Goal: Task Accomplishment & Management: Manage account settings

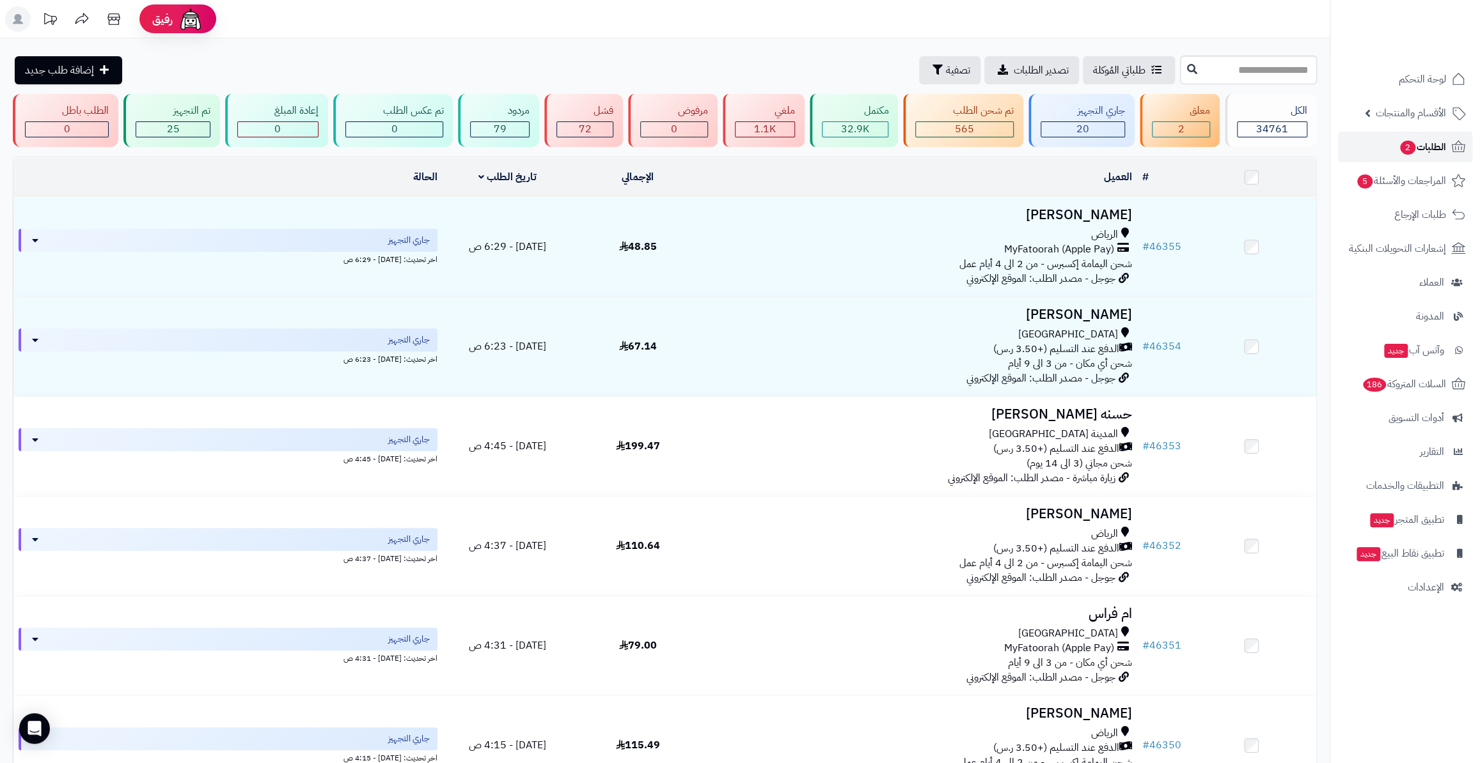
click at [1425, 152] on span "الطلبات 2" at bounding box center [1421, 147] width 47 height 18
click at [1441, 152] on span "الطلبات 2" at bounding box center [1421, 147] width 47 height 18
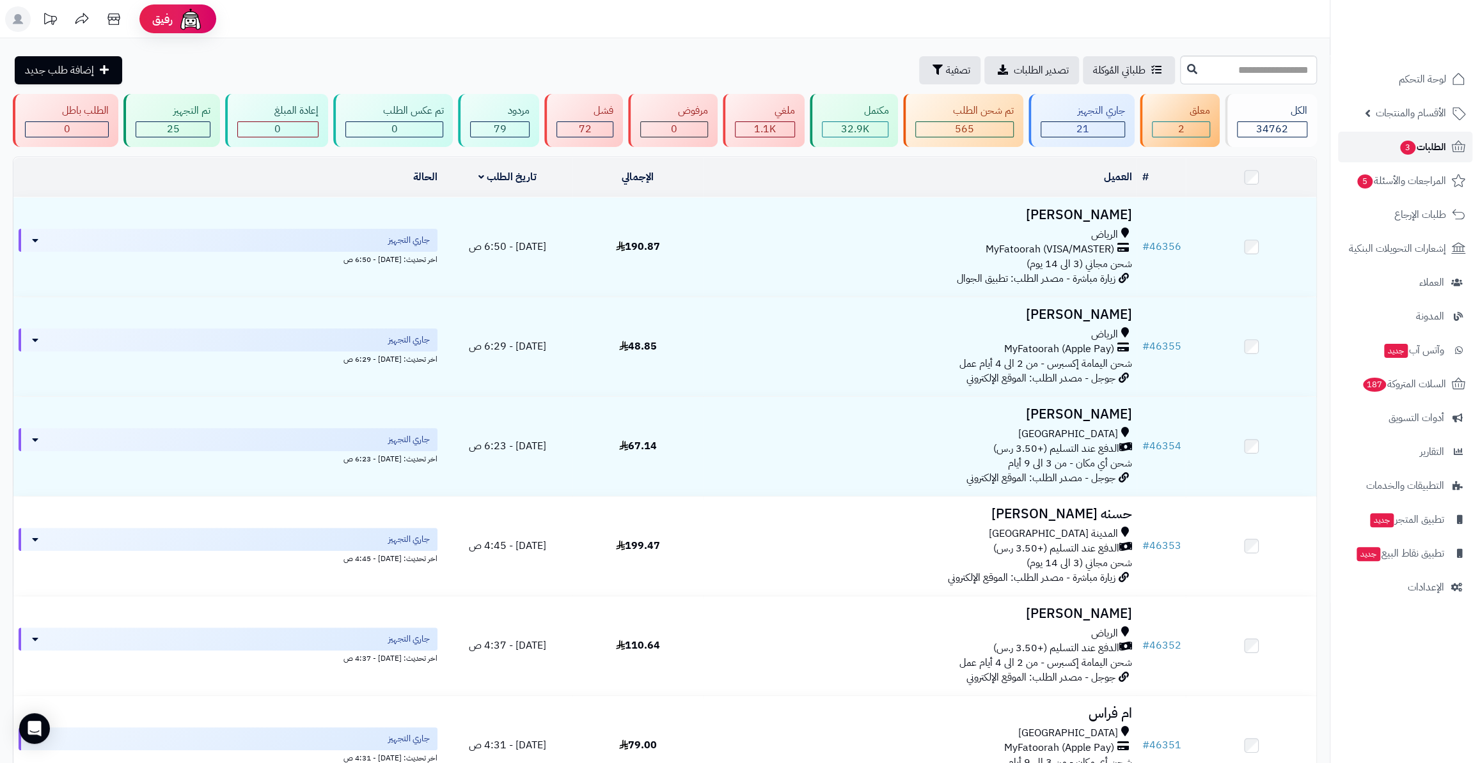
click at [1448, 140] on link "الطلبات 3" at bounding box center [1405, 147] width 134 height 31
click at [1433, 113] on span "الأقسام والمنتجات" at bounding box center [1410, 113] width 70 height 18
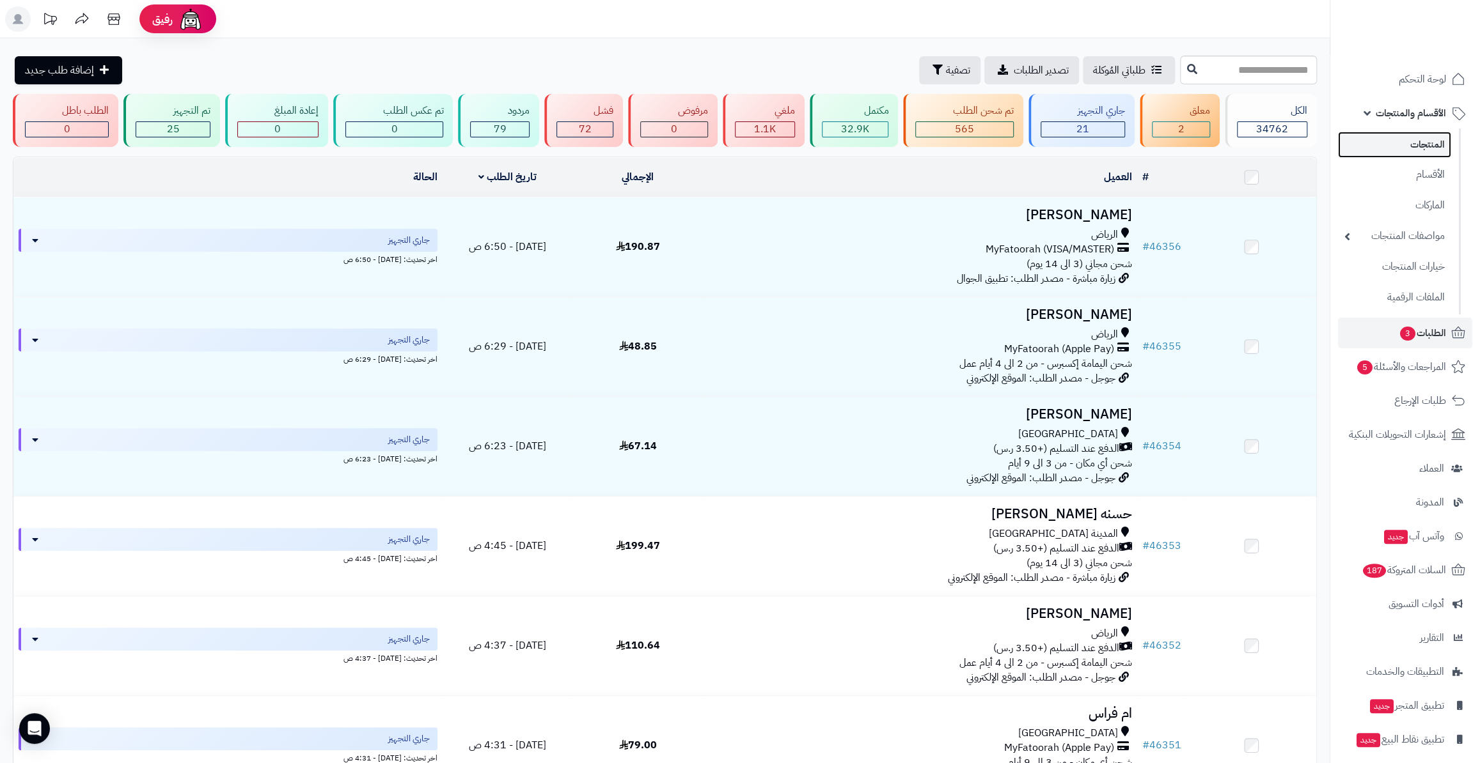
click at [1439, 152] on link "المنتجات" at bounding box center [1394, 145] width 113 height 26
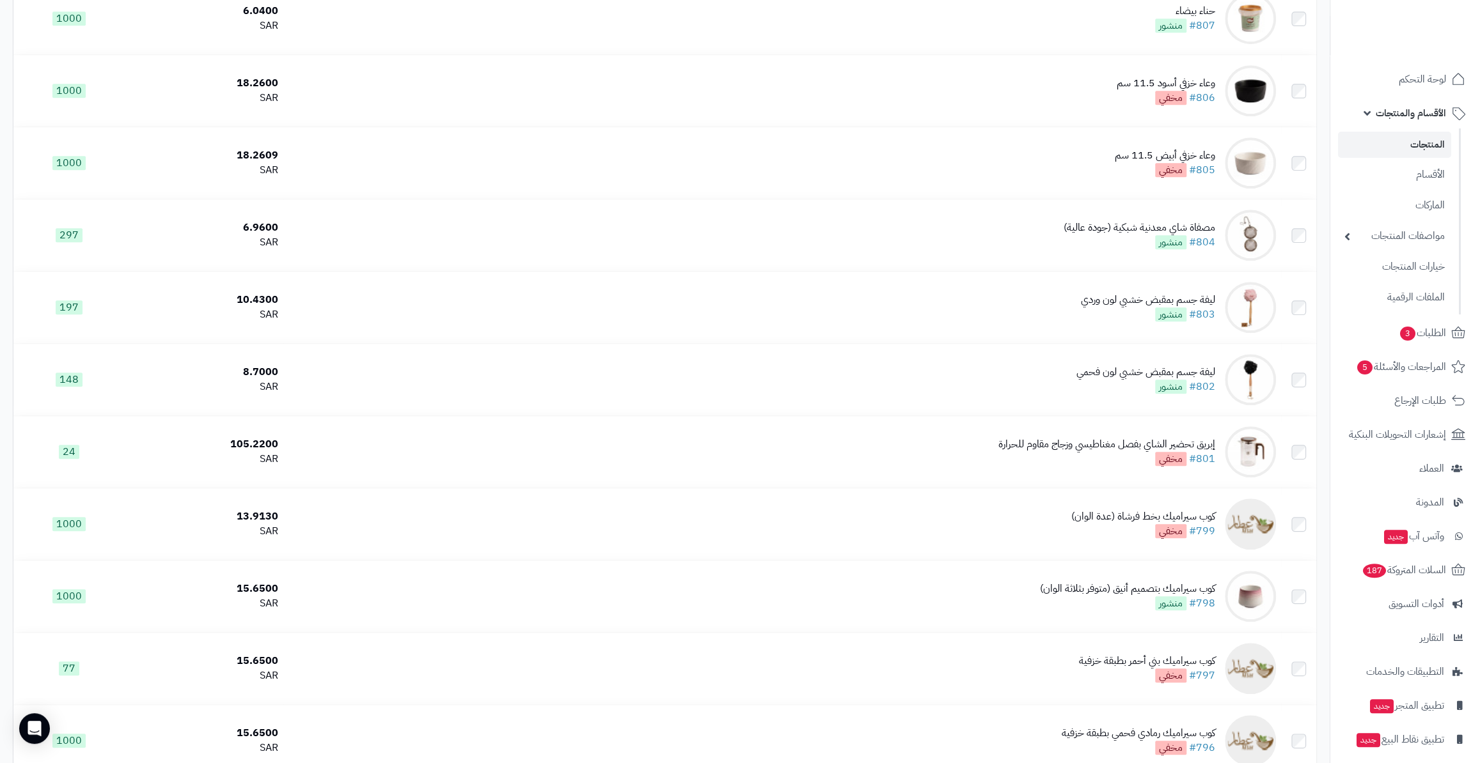
scroll to position [639, 0]
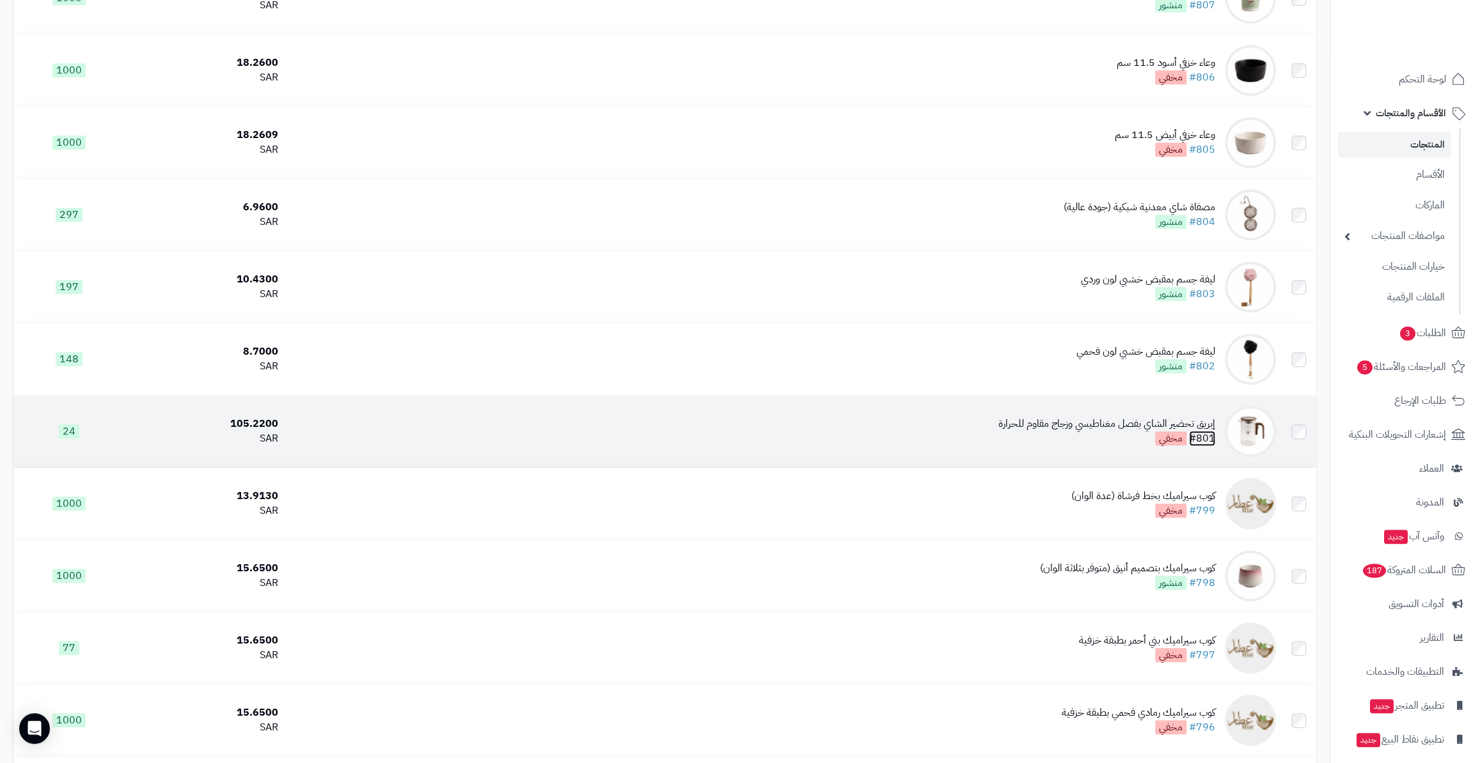
click at [1204, 438] on link "#801" at bounding box center [1202, 438] width 26 height 15
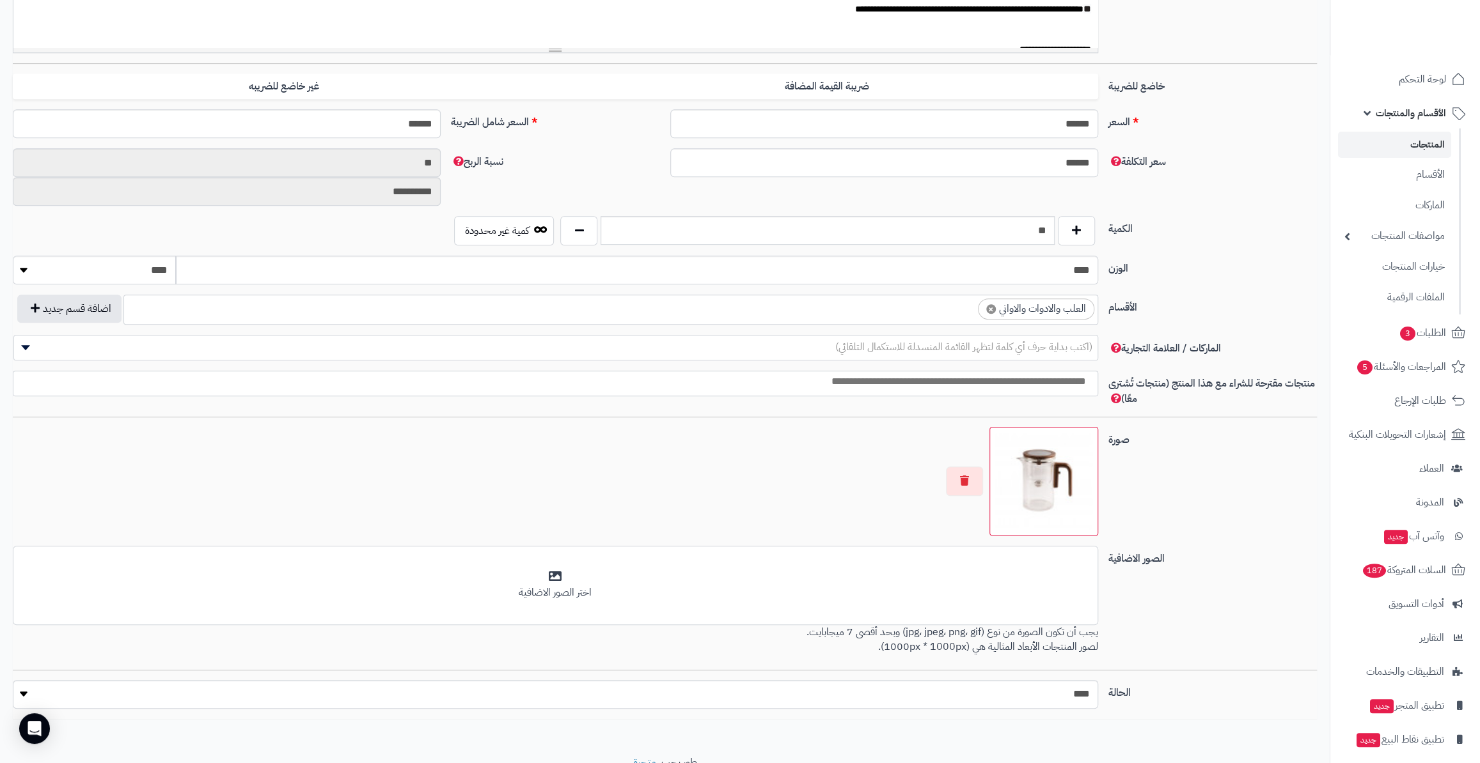
scroll to position [465, 0]
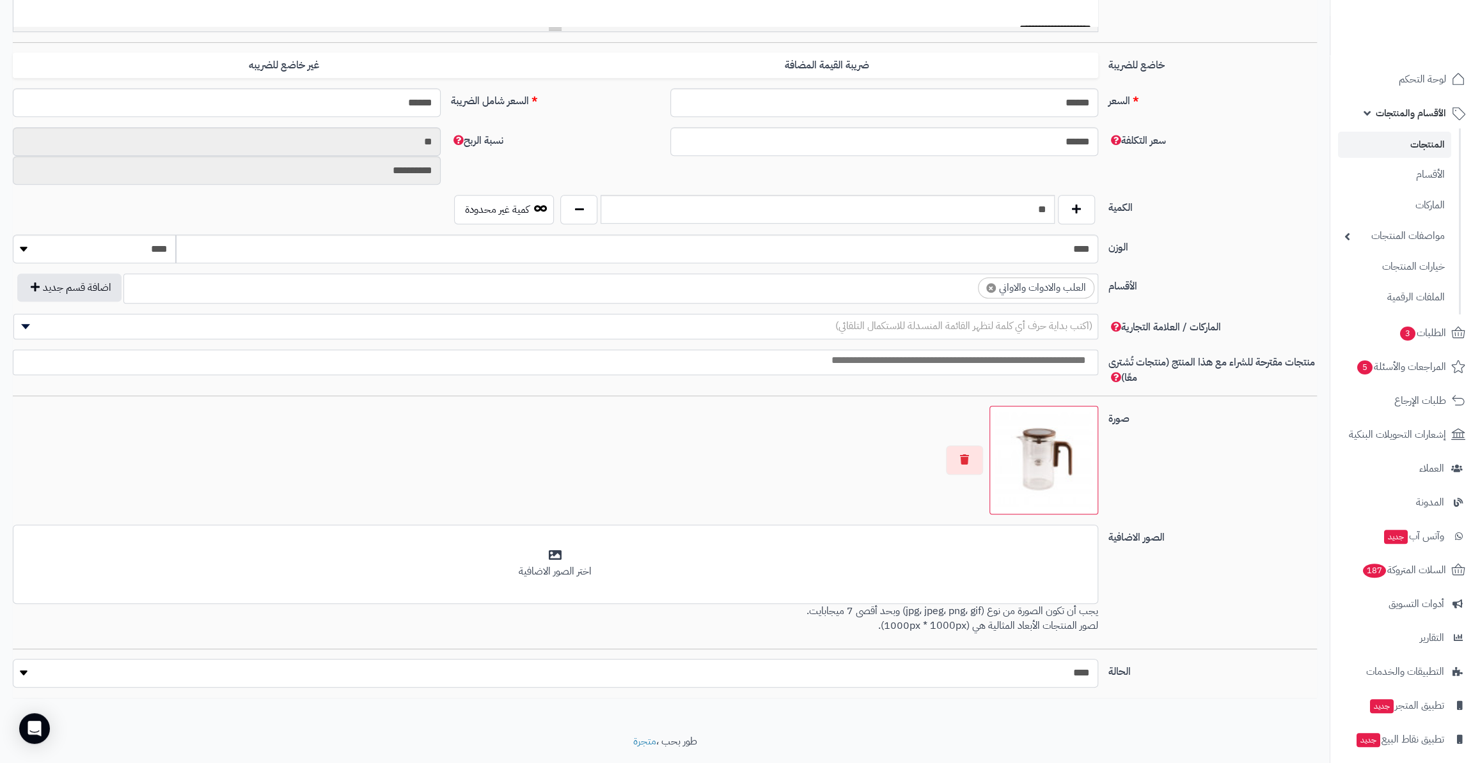
click at [1020, 671] on select "***** ****" at bounding box center [555, 673] width 1084 height 29
select select "*"
click at [13, 659] on select "***** ****" at bounding box center [555, 673] width 1084 height 29
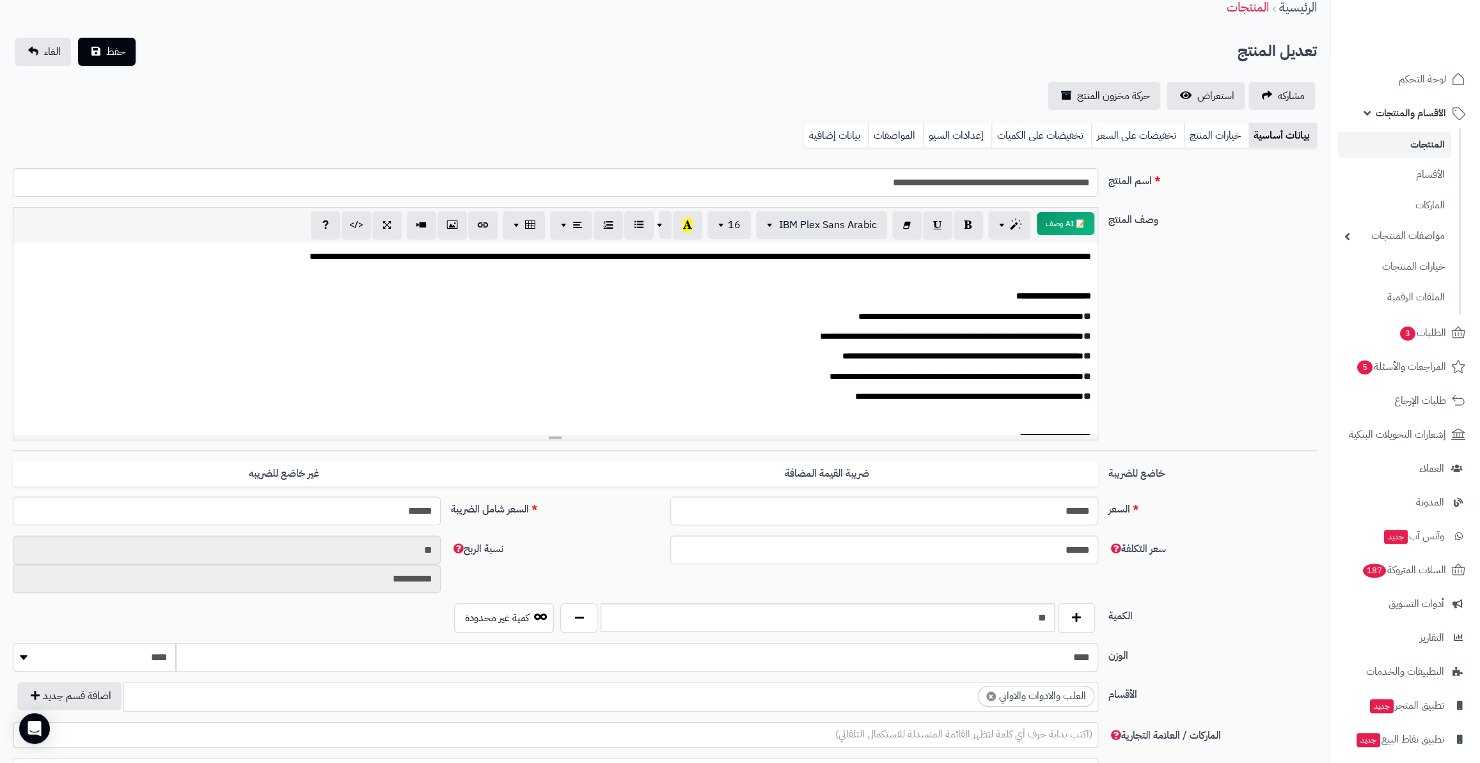
scroll to position [0, 0]
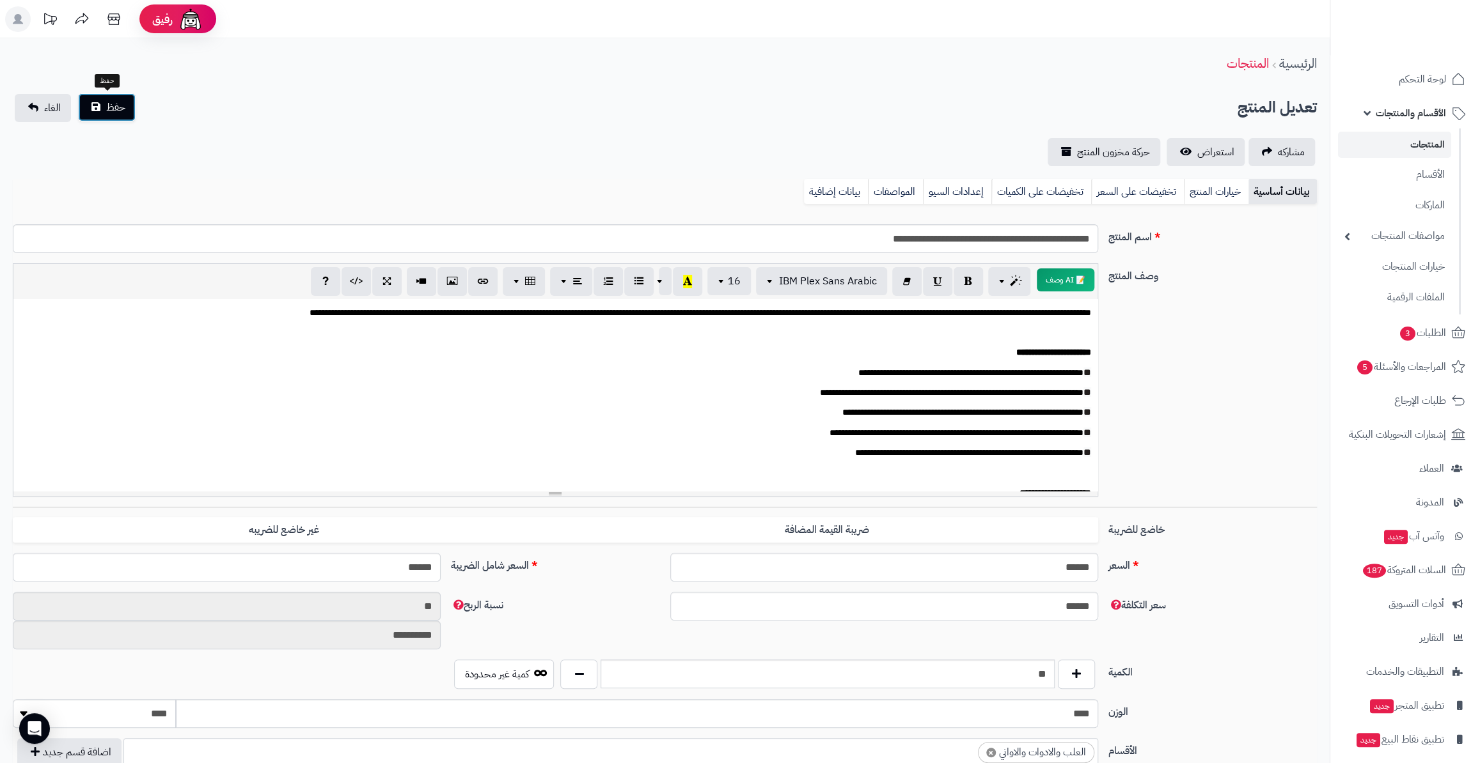
click at [116, 105] on span "حفظ" at bounding box center [115, 107] width 19 height 15
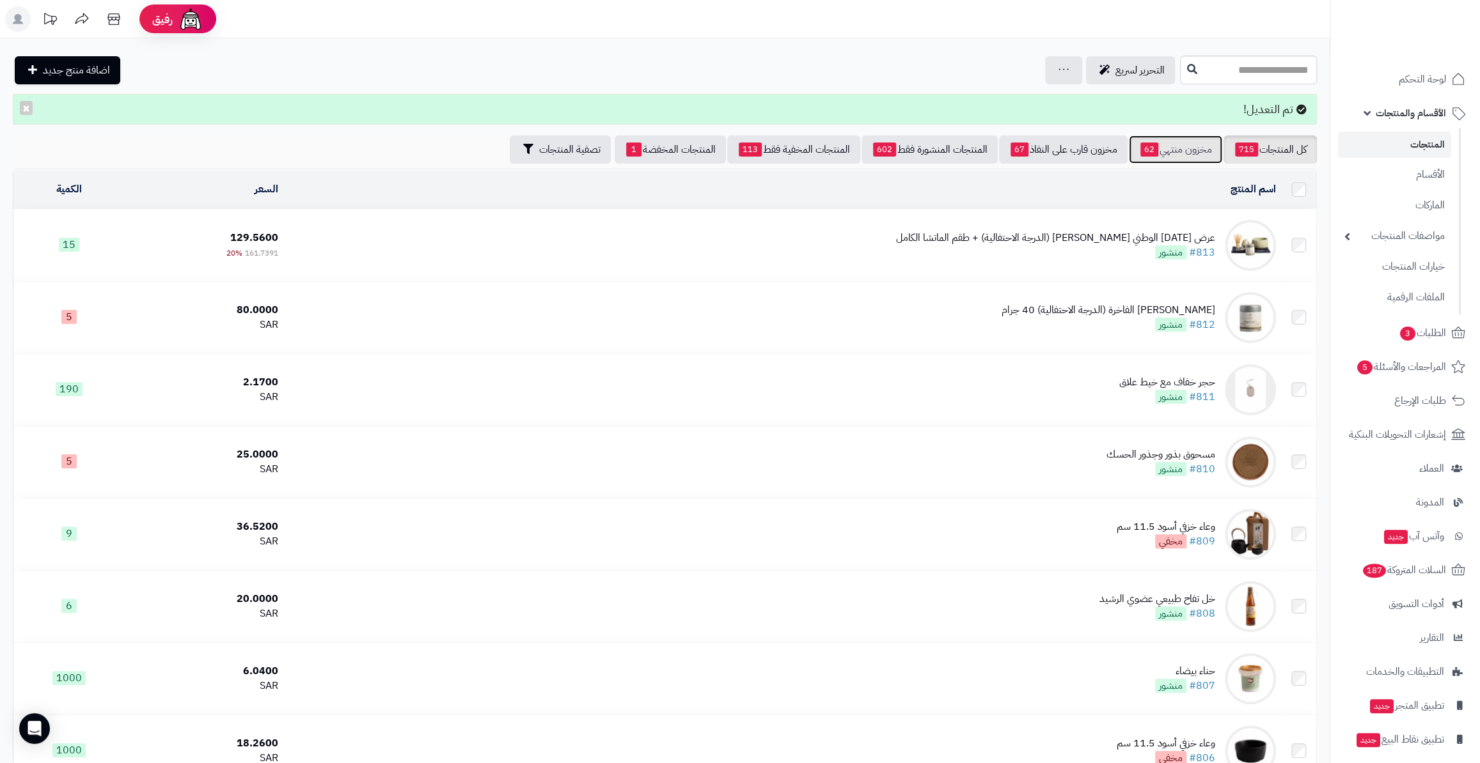
click at [1153, 156] on link "مخزون منتهي 62" at bounding box center [1174, 150] width 93 height 28
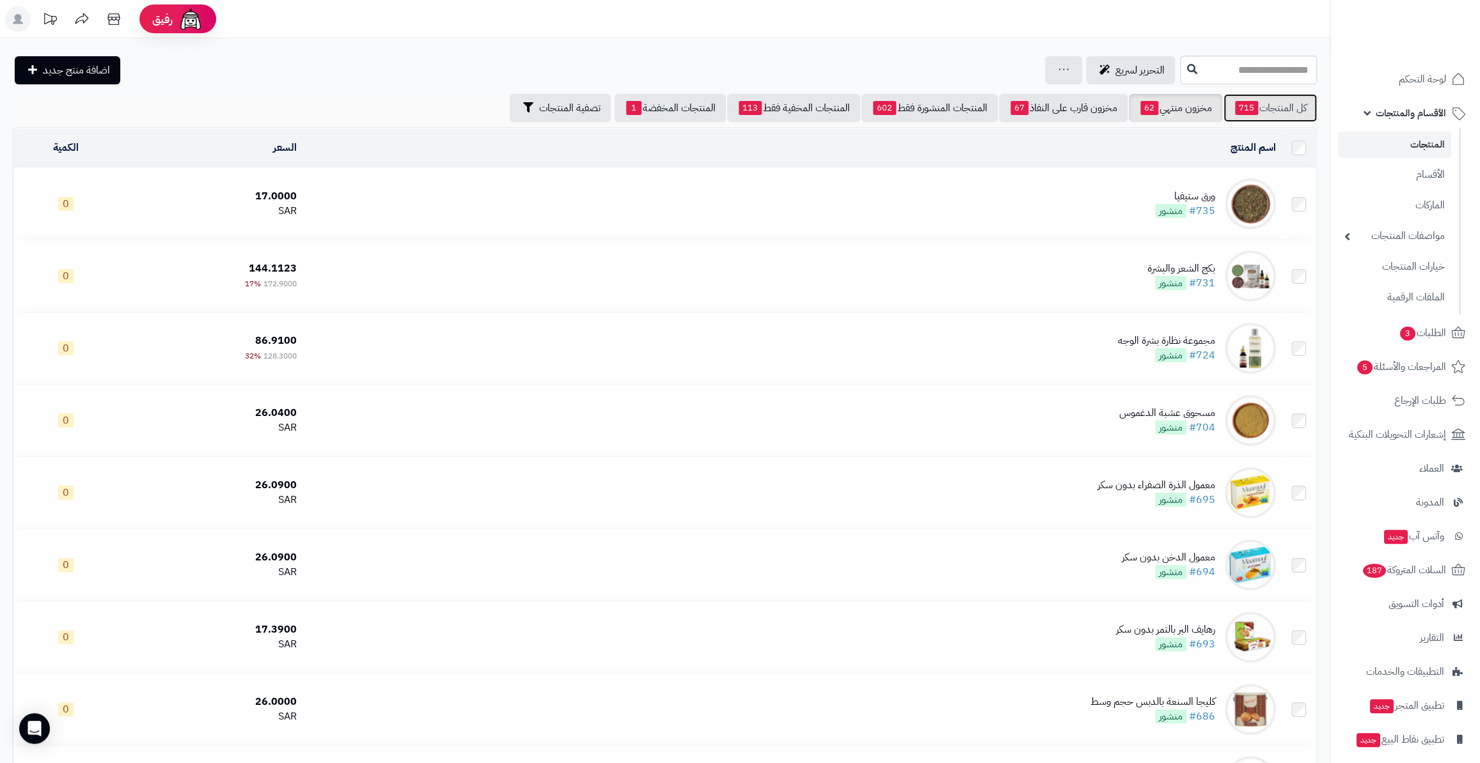
click at [1267, 113] on link "كل المنتجات 715" at bounding box center [1269, 108] width 93 height 28
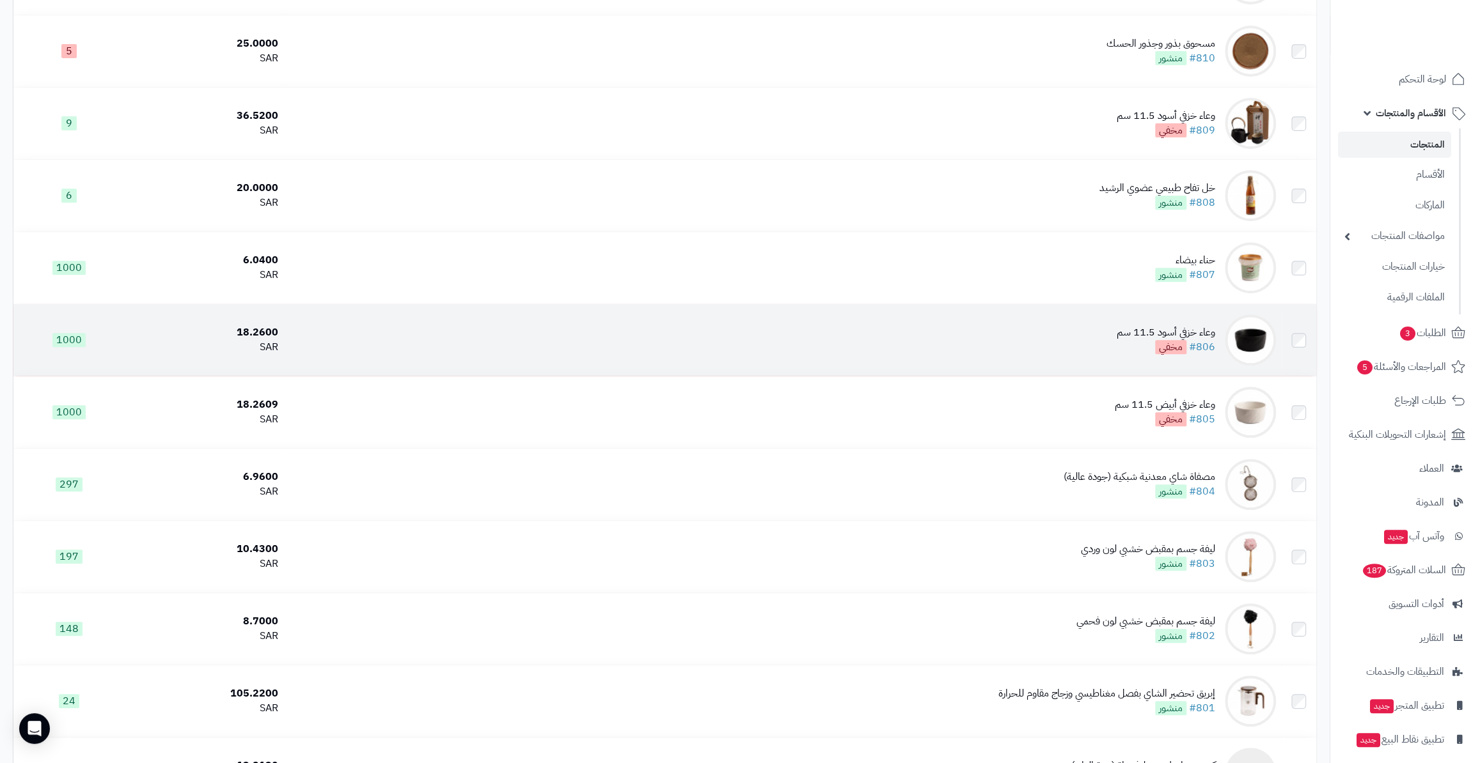
scroll to position [348, 0]
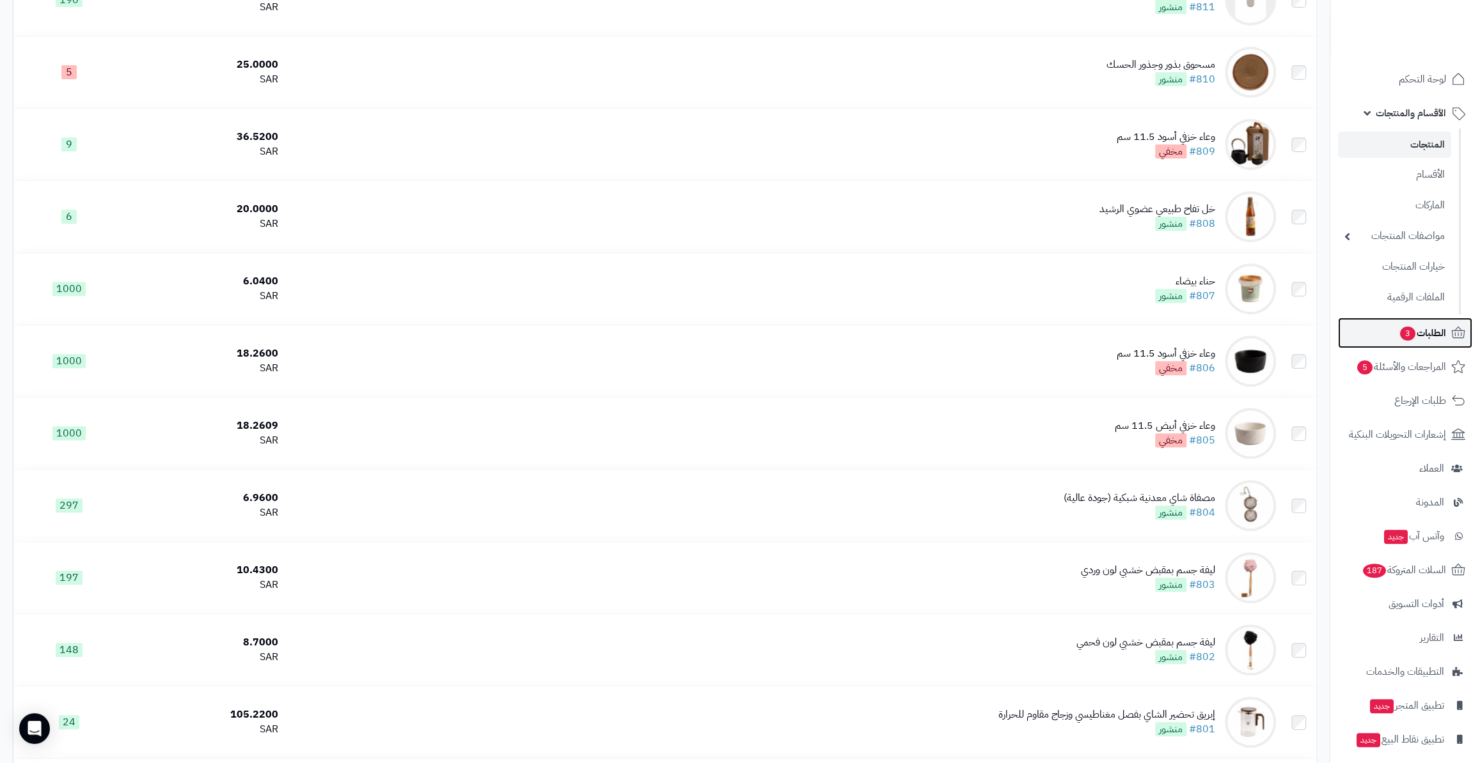
click at [1432, 324] on span "الطلبات 3" at bounding box center [1421, 333] width 47 height 18
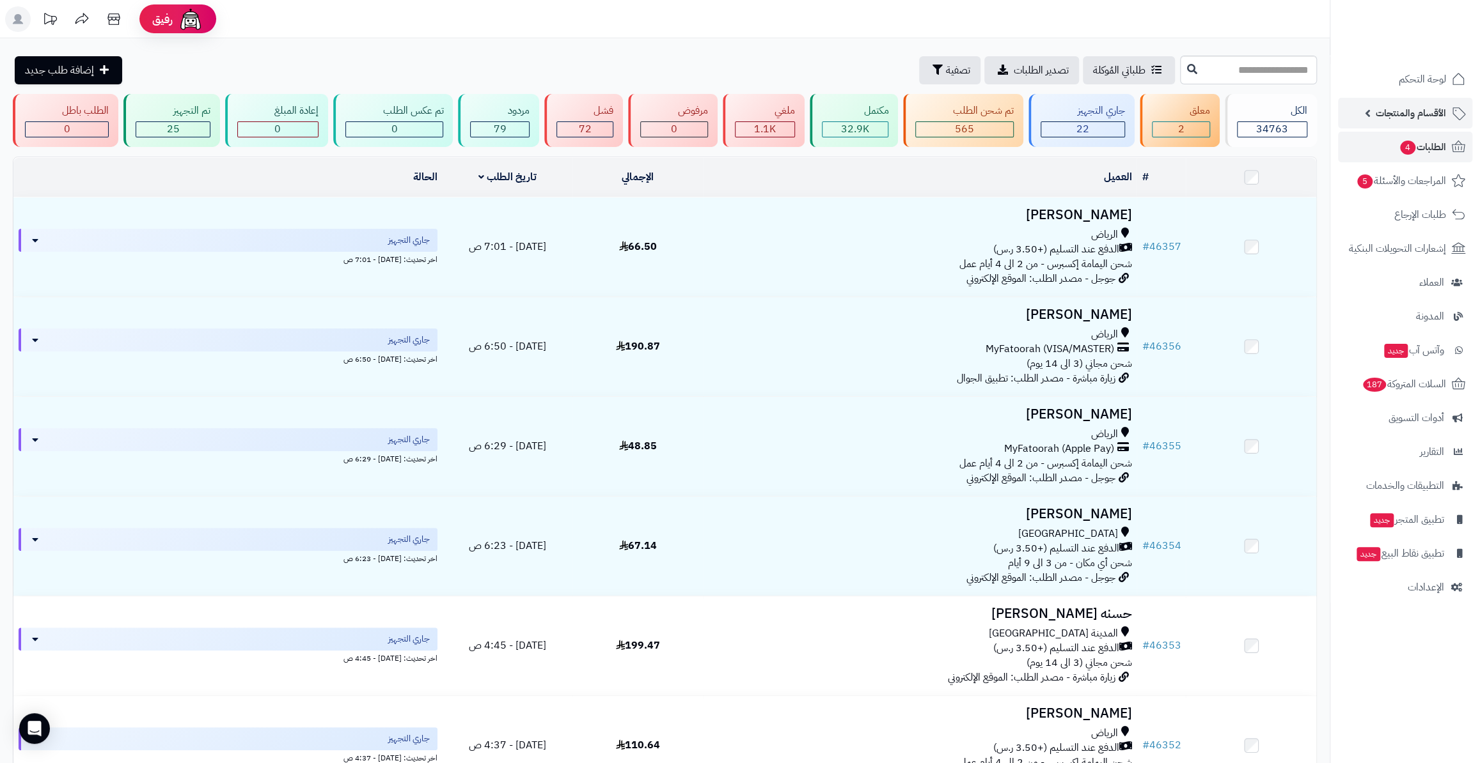
click at [1395, 105] on span "الأقسام والمنتجات" at bounding box center [1410, 113] width 70 height 18
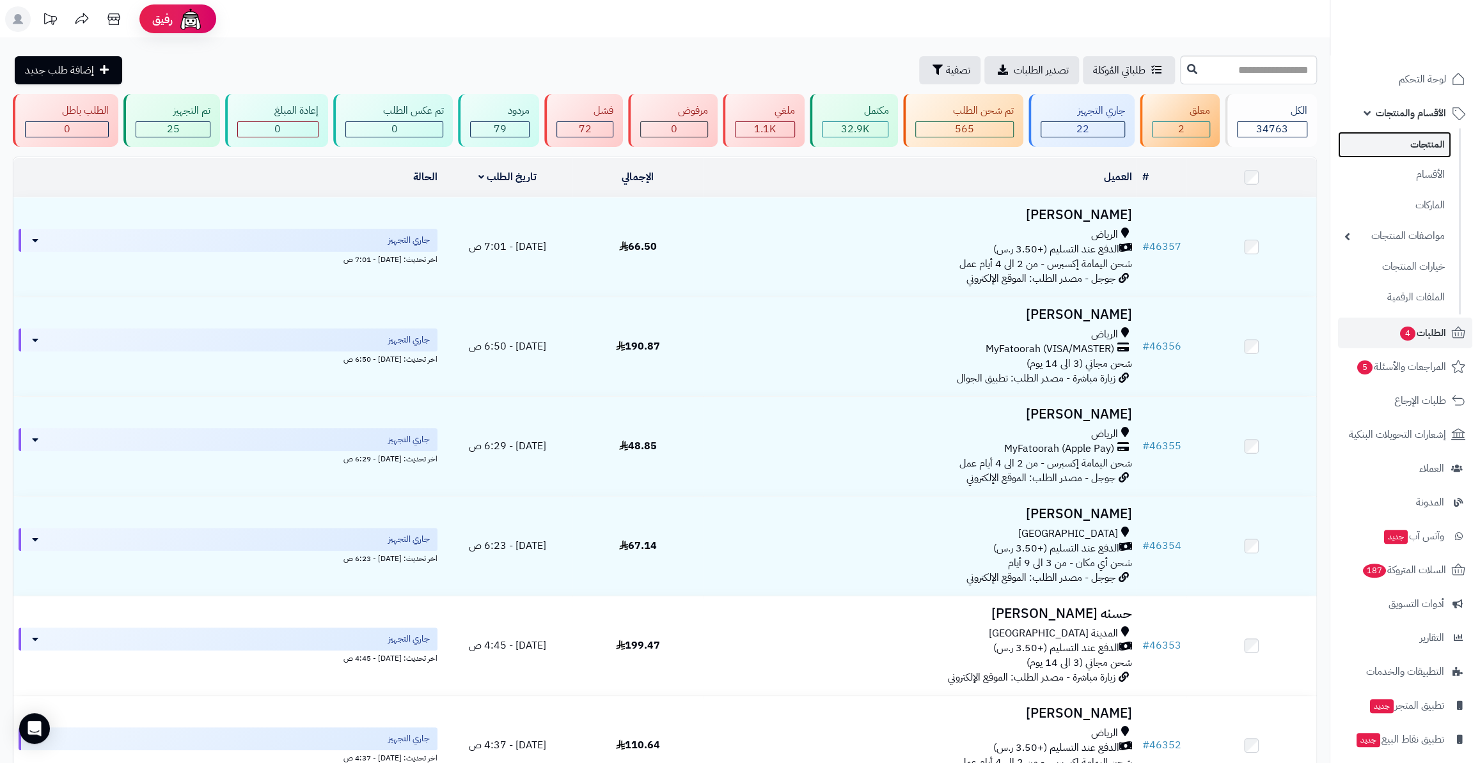
click at [1407, 142] on link "المنتجات" at bounding box center [1394, 145] width 113 height 26
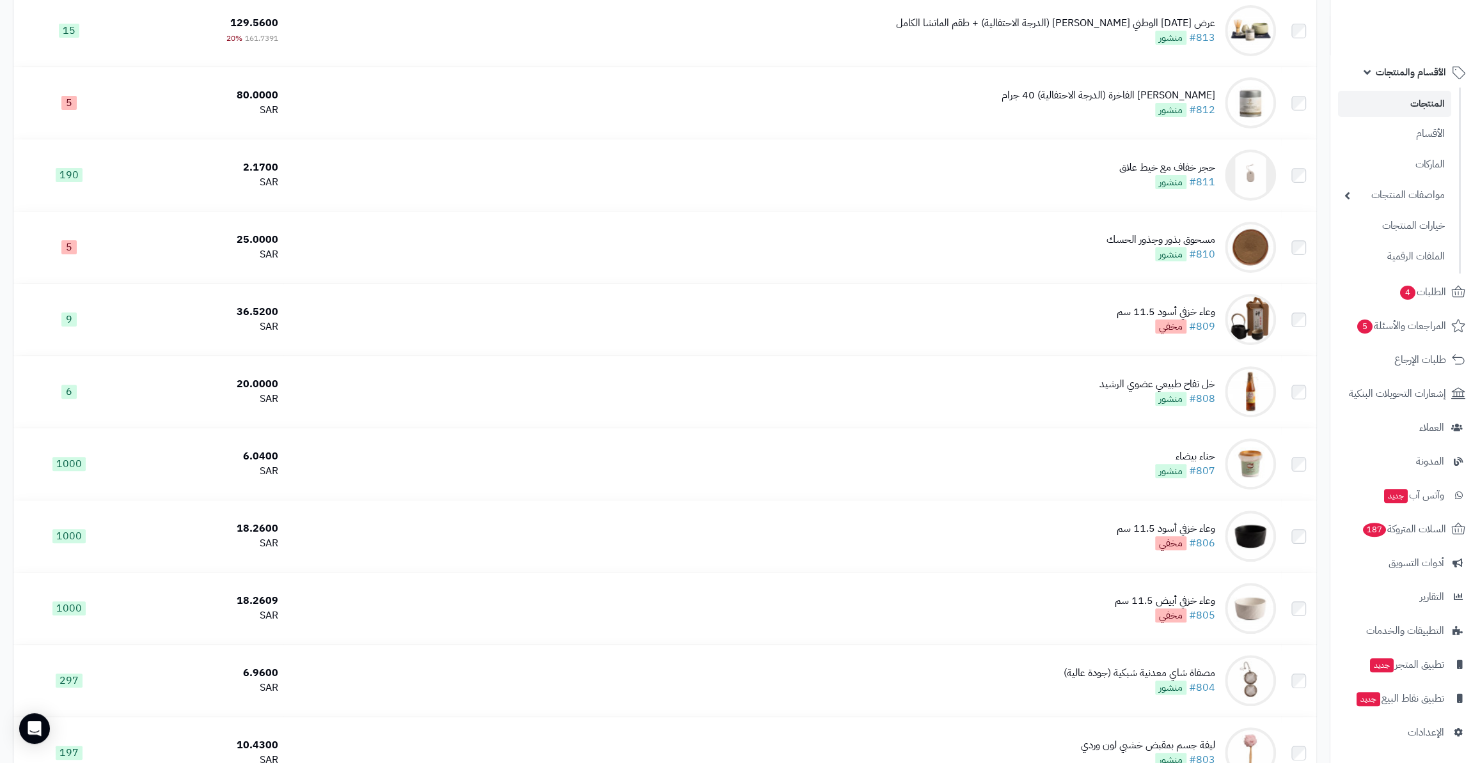
scroll to position [174, 0]
click at [1416, 718] on link "الإعدادات" at bounding box center [1405, 732] width 134 height 31
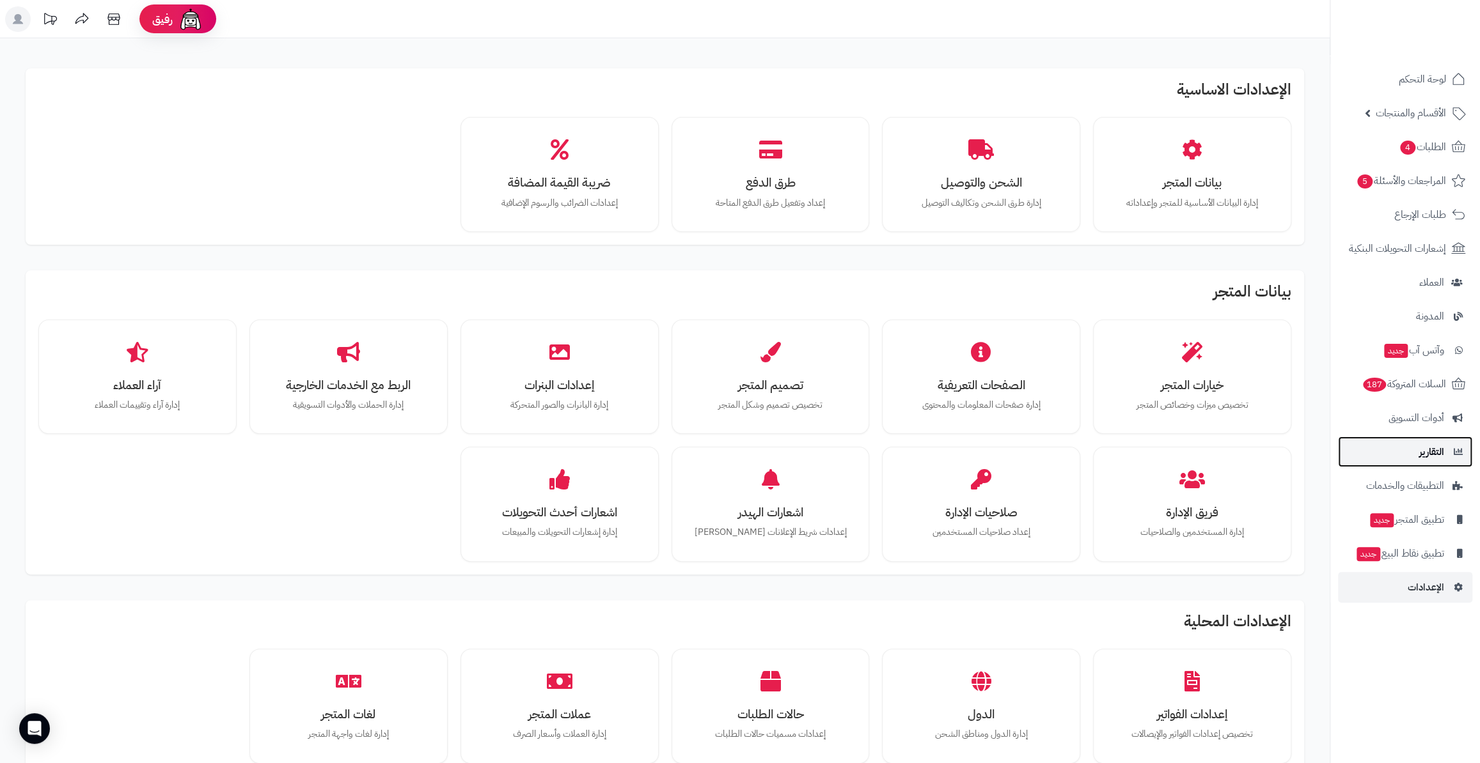
click at [1417, 465] on link "التقارير" at bounding box center [1405, 452] width 134 height 31
click at [1423, 447] on span "التقارير" at bounding box center [1431, 452] width 25 height 18
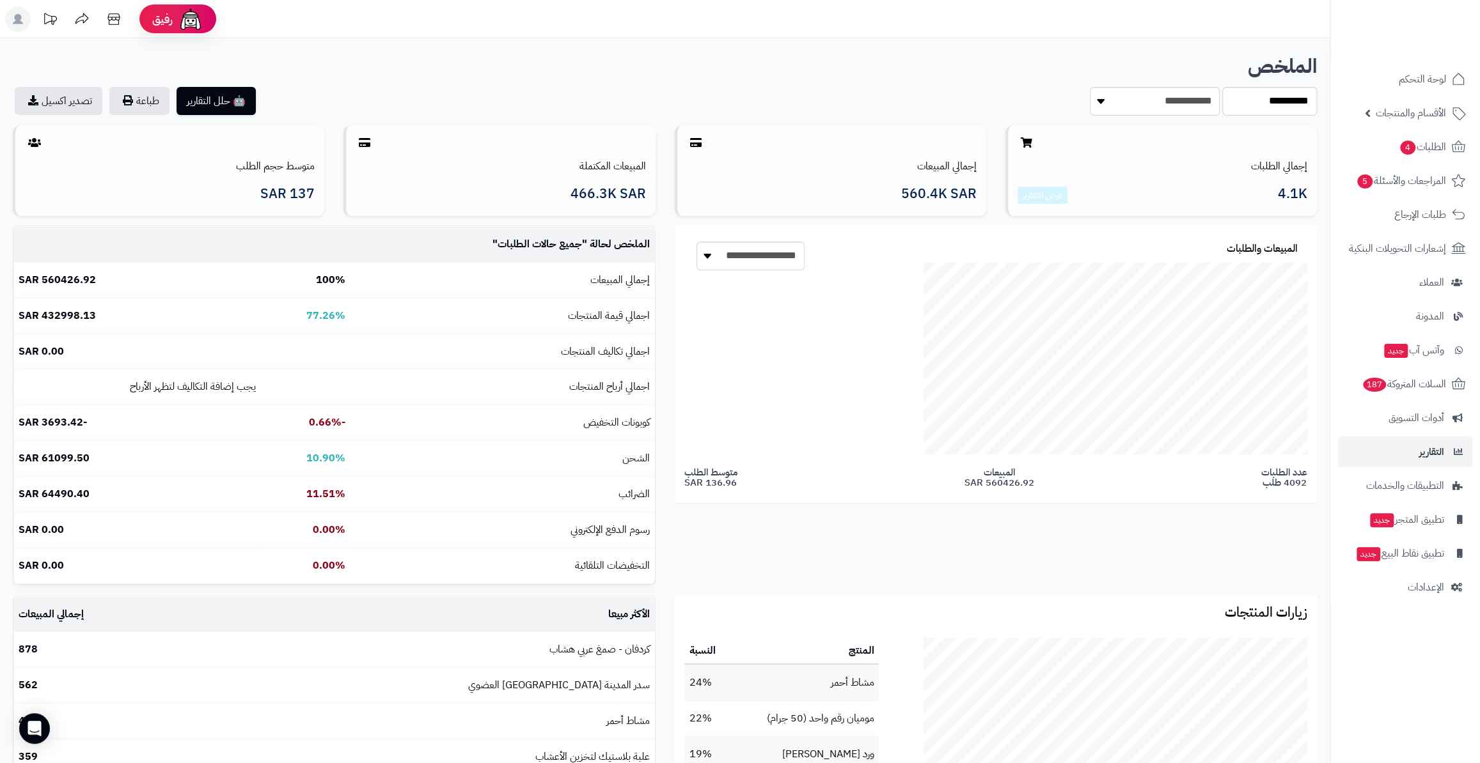
click at [1192, 83] on div "**********" at bounding box center [665, 86] width 1304 height 60
drag, startPoint x: 1192, startPoint y: 83, endPoint x: 1195, endPoint y: 90, distance: 7.1
click at [1193, 84] on div "**********" at bounding box center [665, 86] width 1304 height 60
click at [1197, 93] on select "**********" at bounding box center [1154, 101] width 130 height 29
select select "**********"
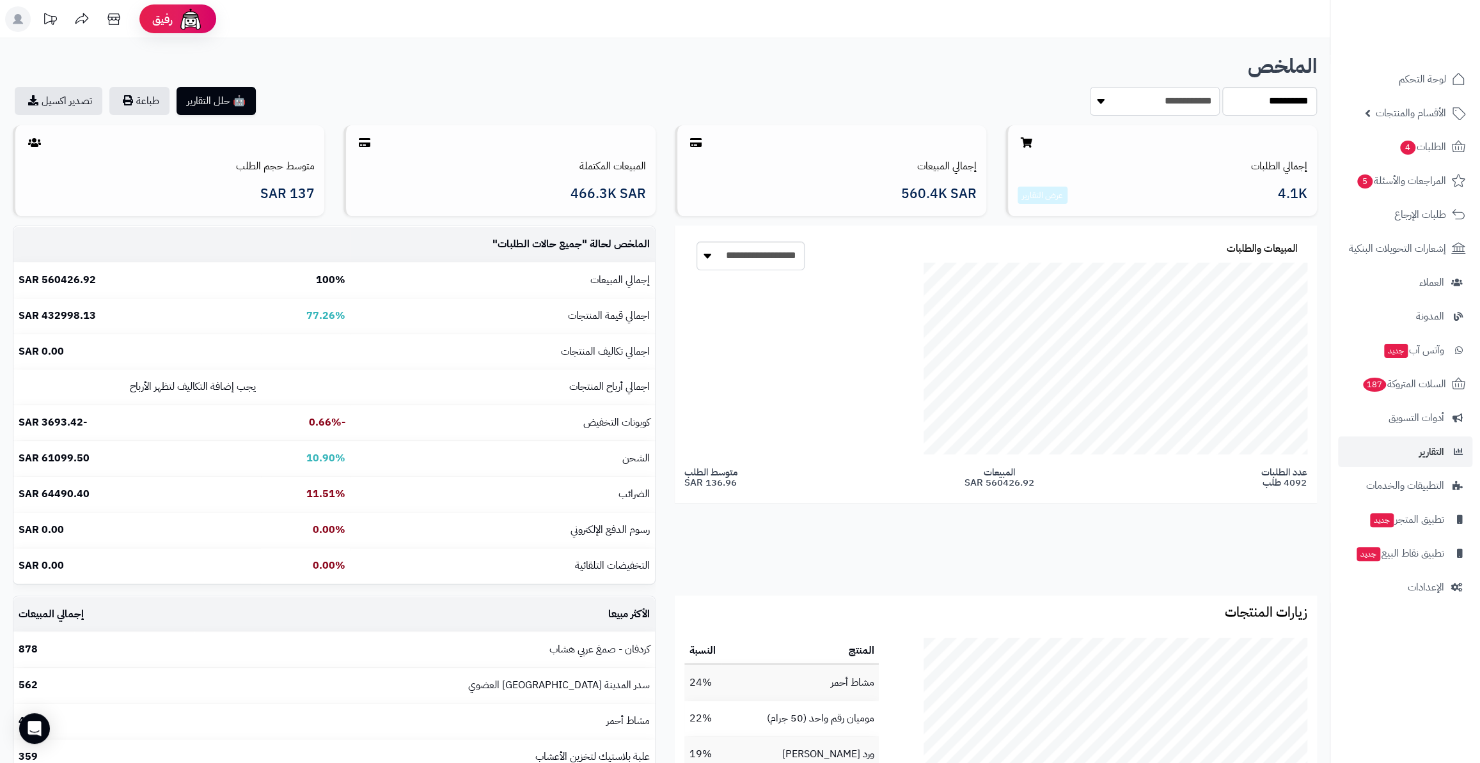
click at [1089, 87] on select "**********" at bounding box center [1154, 101] width 130 height 29
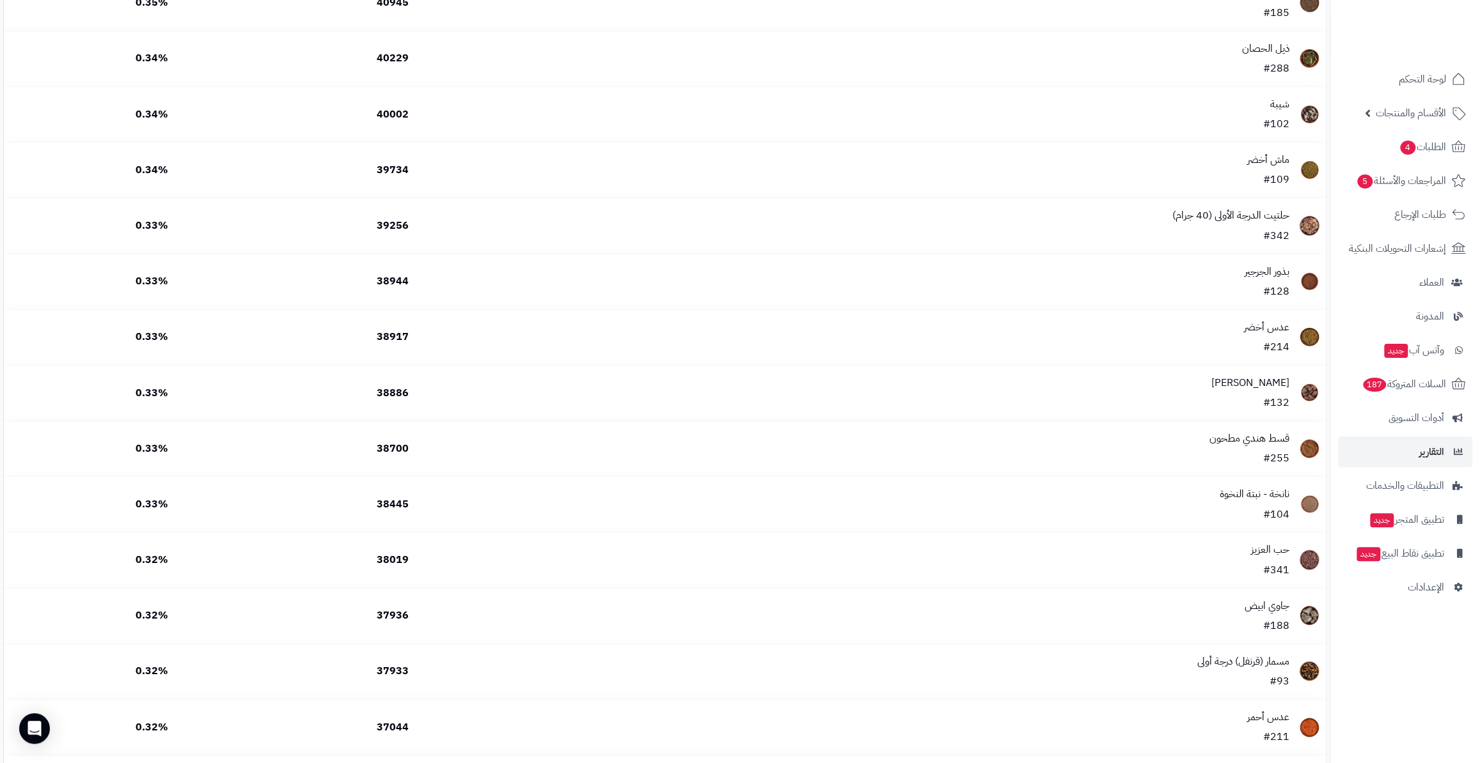
scroll to position [5153, 0]
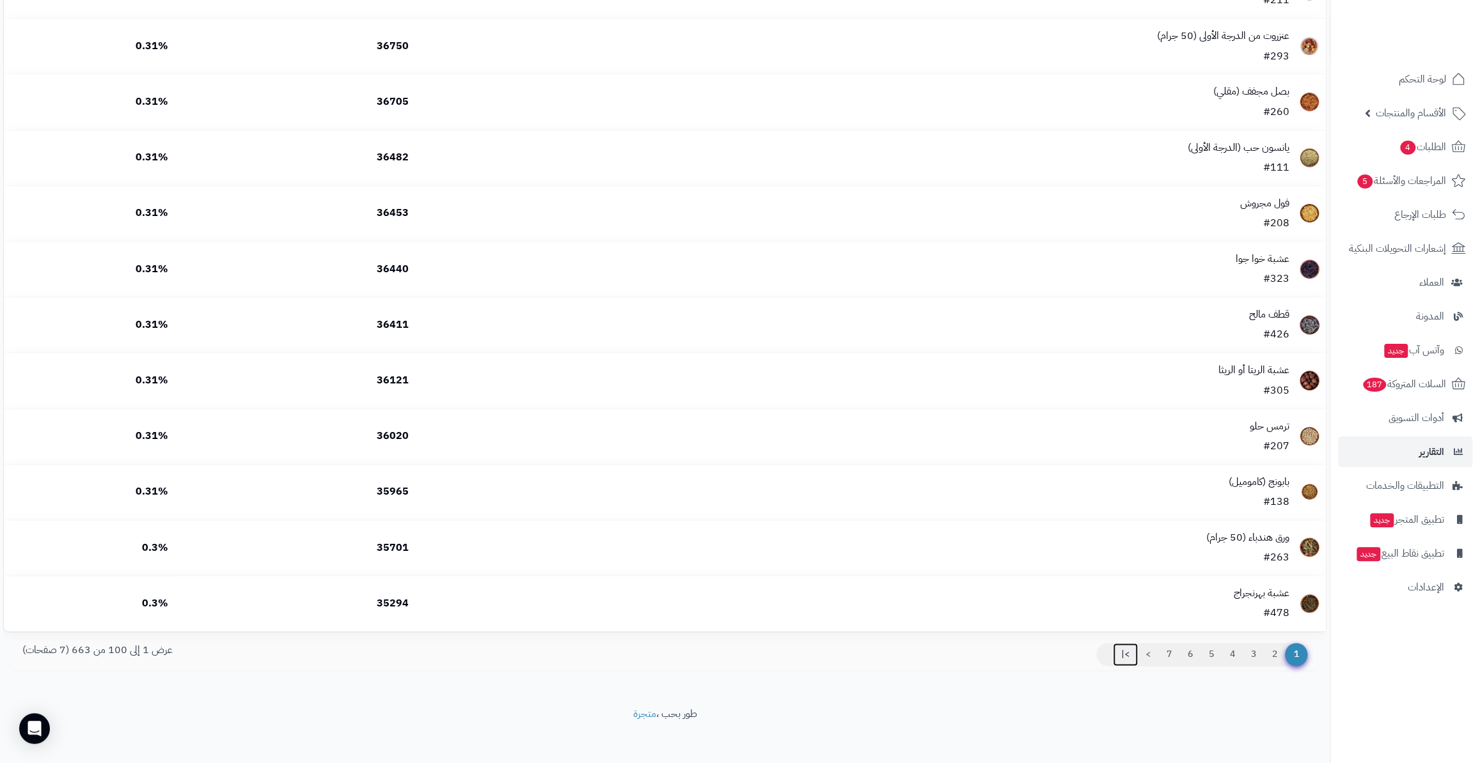
click at [1114, 648] on link ">|" at bounding box center [1125, 654] width 25 height 23
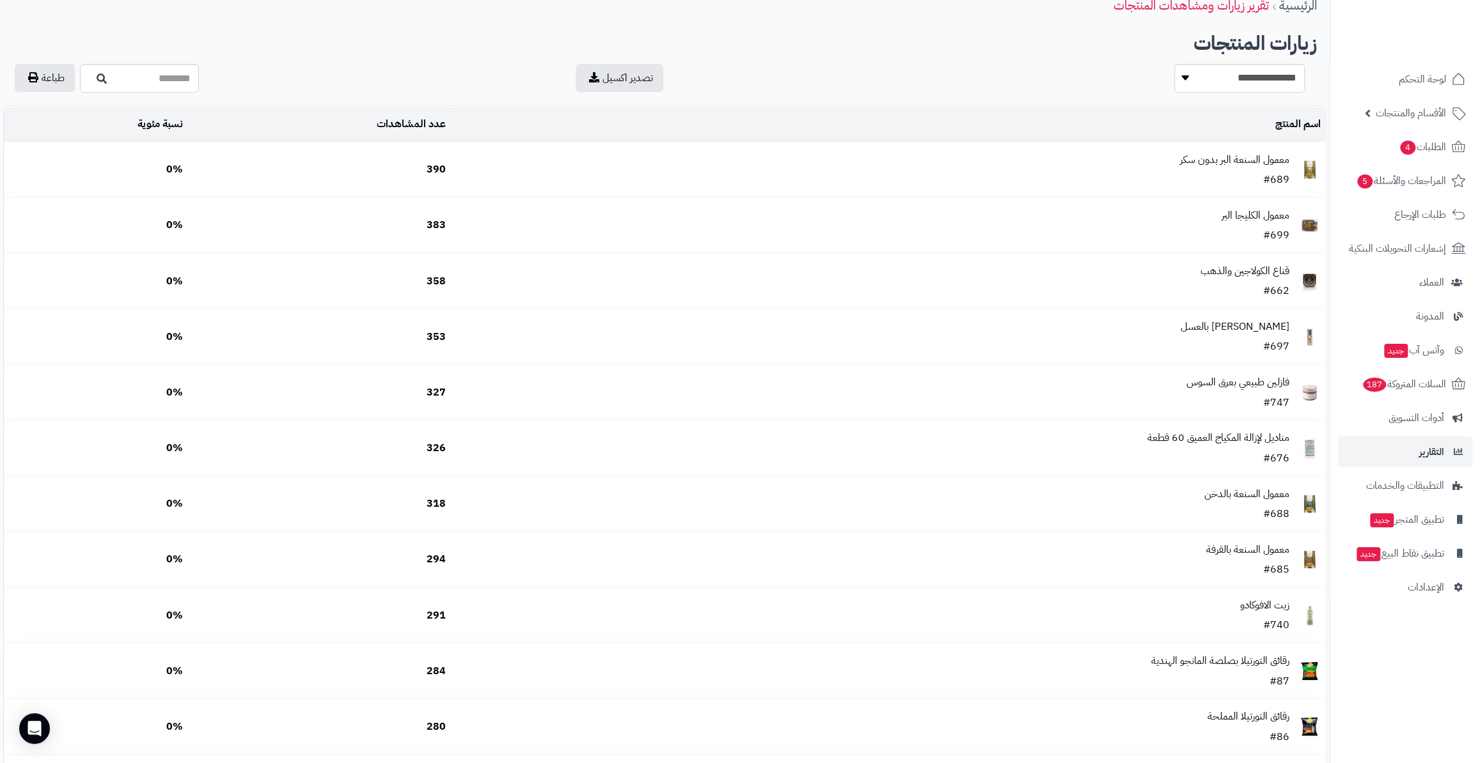
scroll to position [3093, 0]
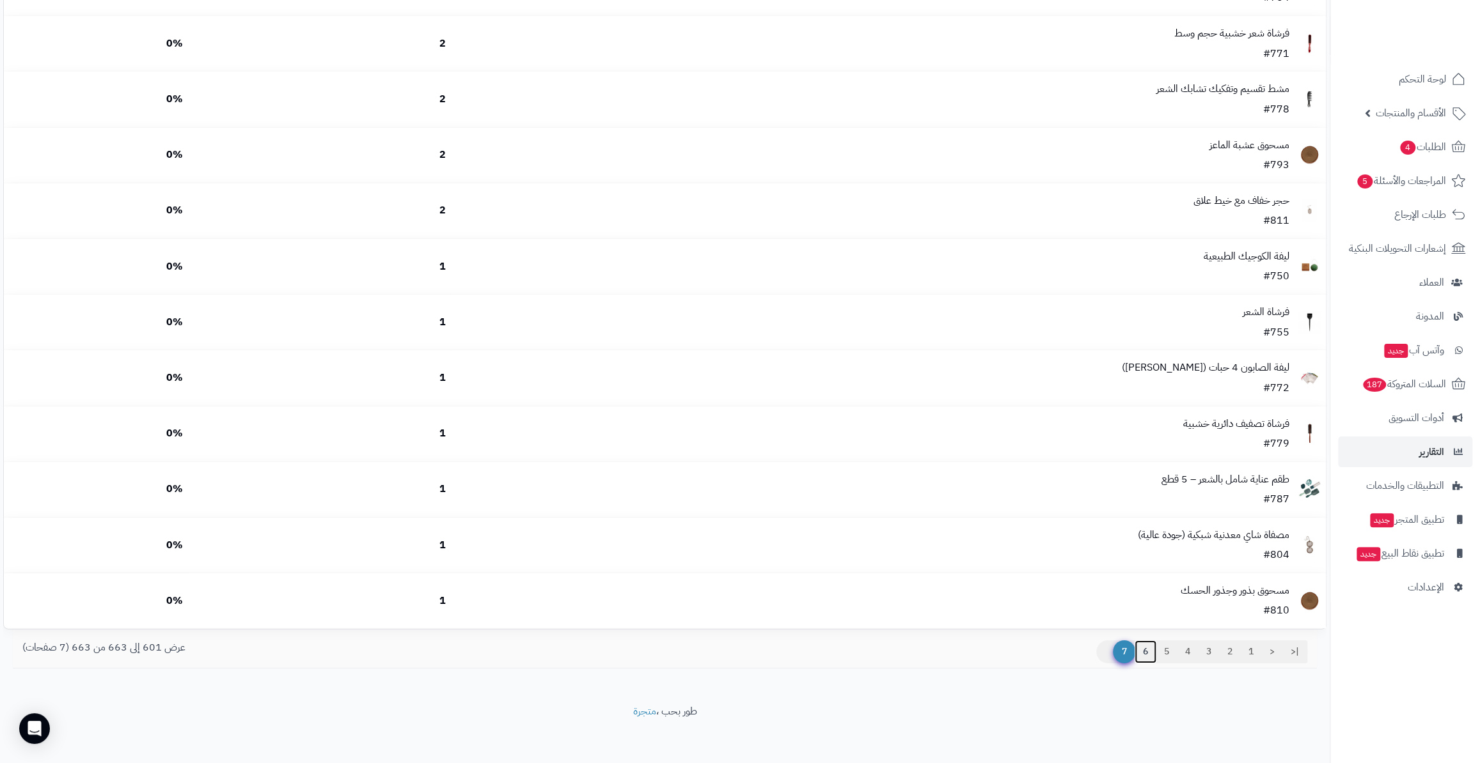
click at [1142, 645] on link "6" at bounding box center [1145, 652] width 22 height 23
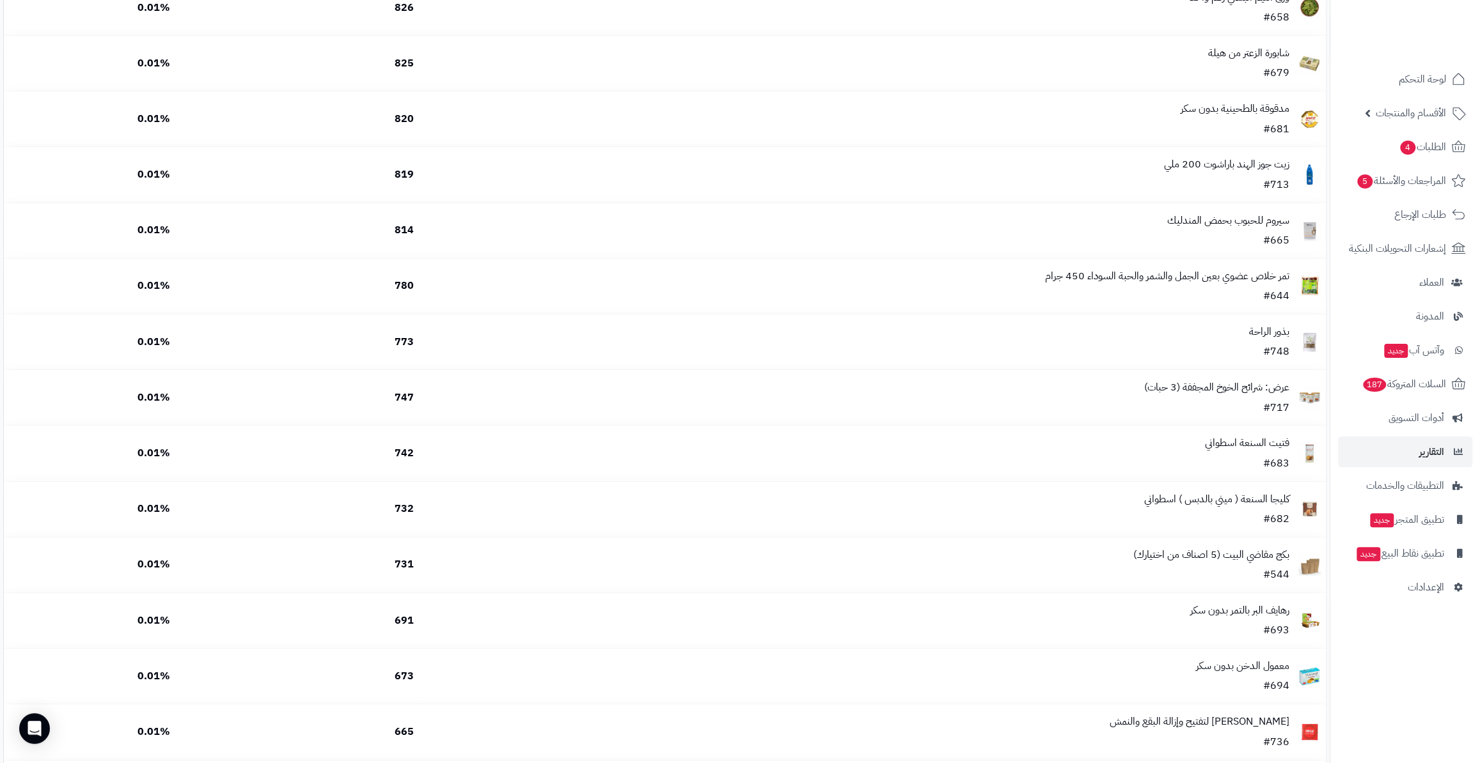
scroll to position [5153, 0]
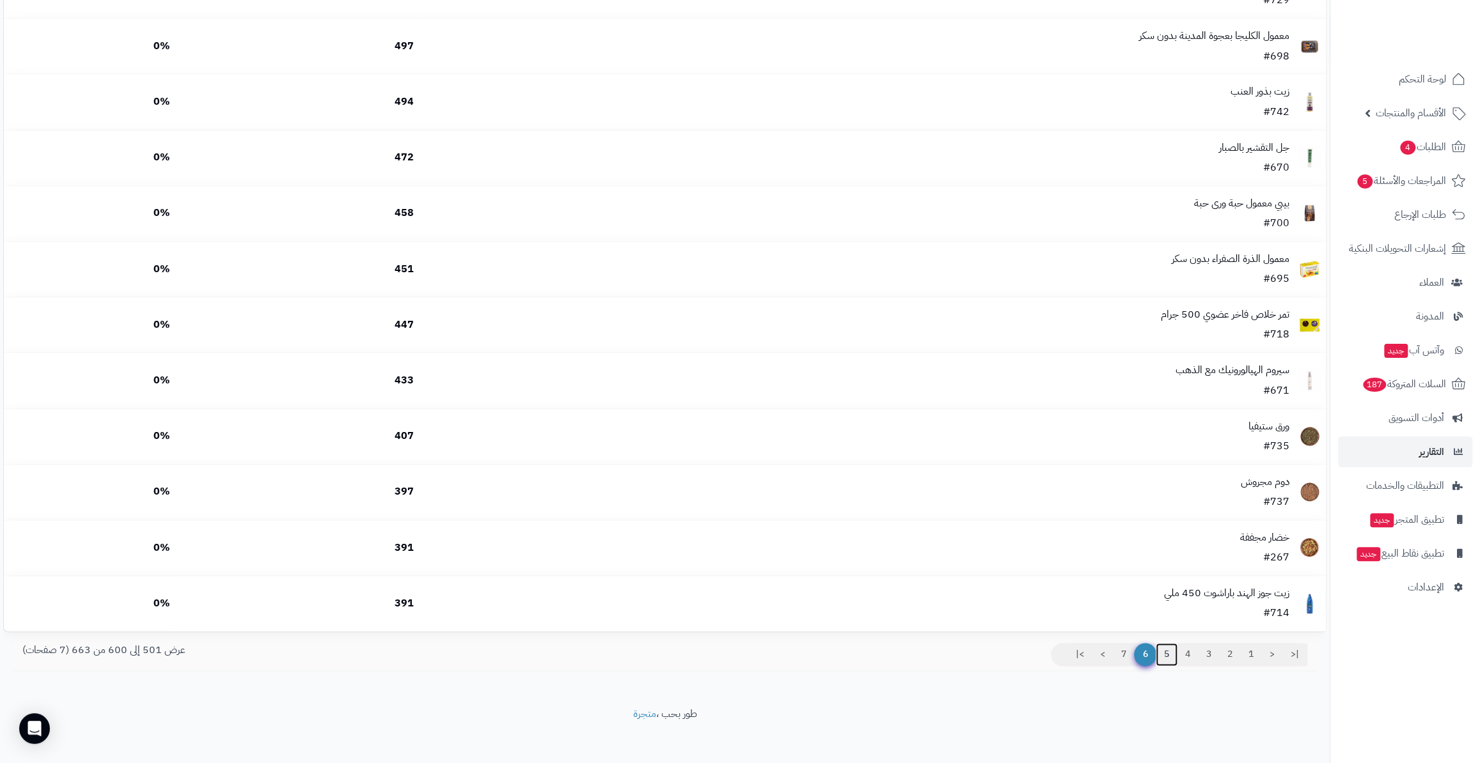
click at [1168, 643] on link "5" at bounding box center [1166, 654] width 22 height 23
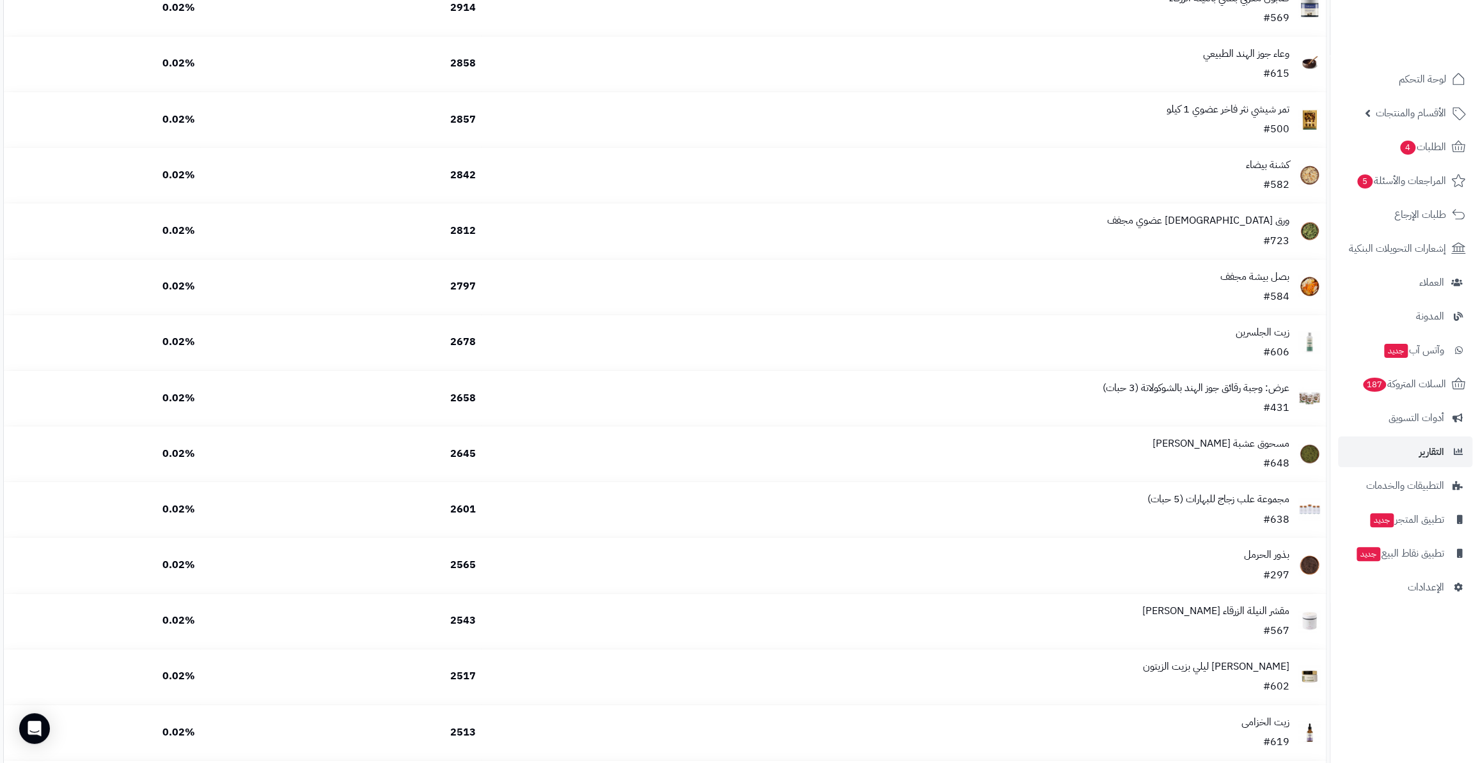
scroll to position [5153, 0]
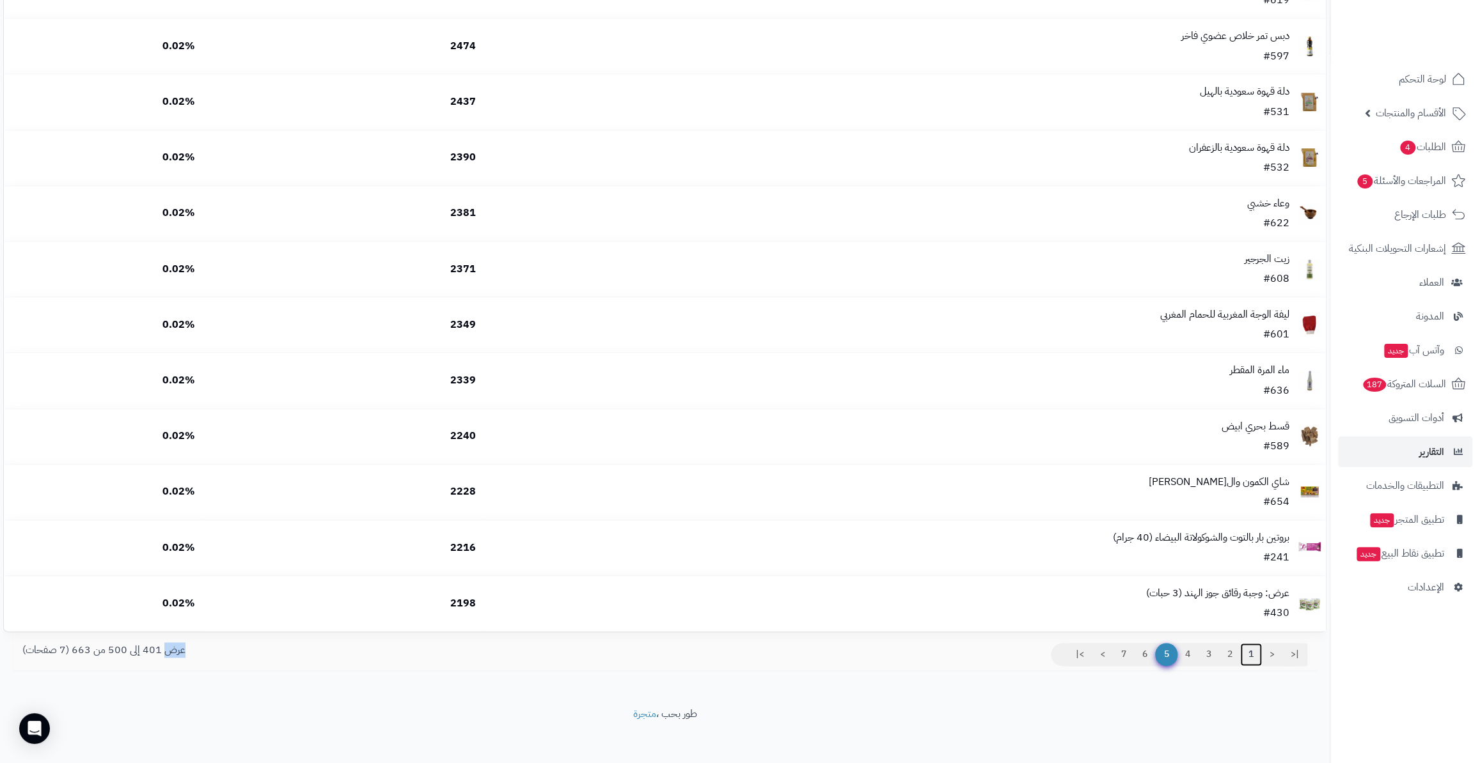
click at [1256, 652] on link "1" at bounding box center [1251, 654] width 22 height 23
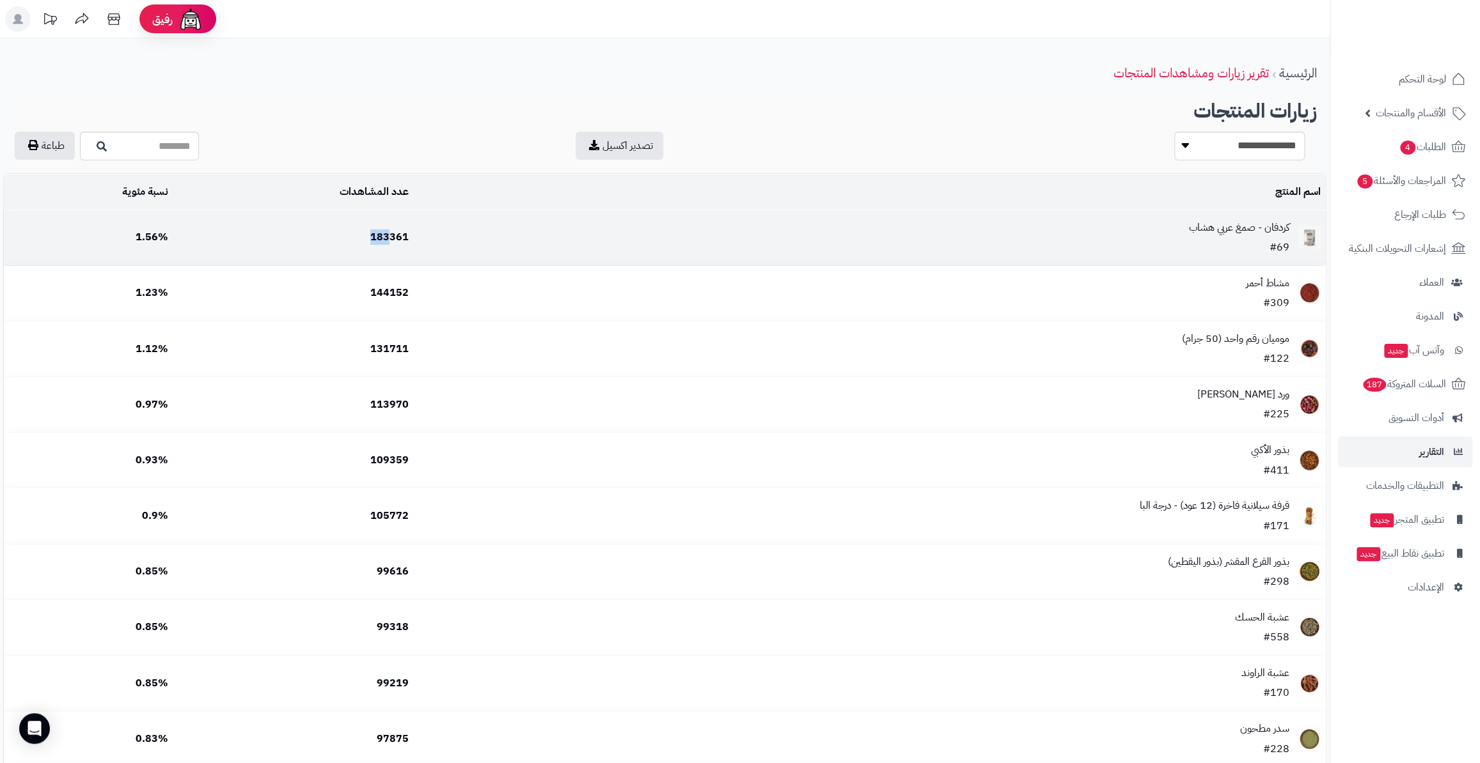
drag, startPoint x: 370, startPoint y: 236, endPoint x: 385, endPoint y: 244, distance: 16.6
click at [385, 244] on td "183361" at bounding box center [293, 237] width 241 height 55
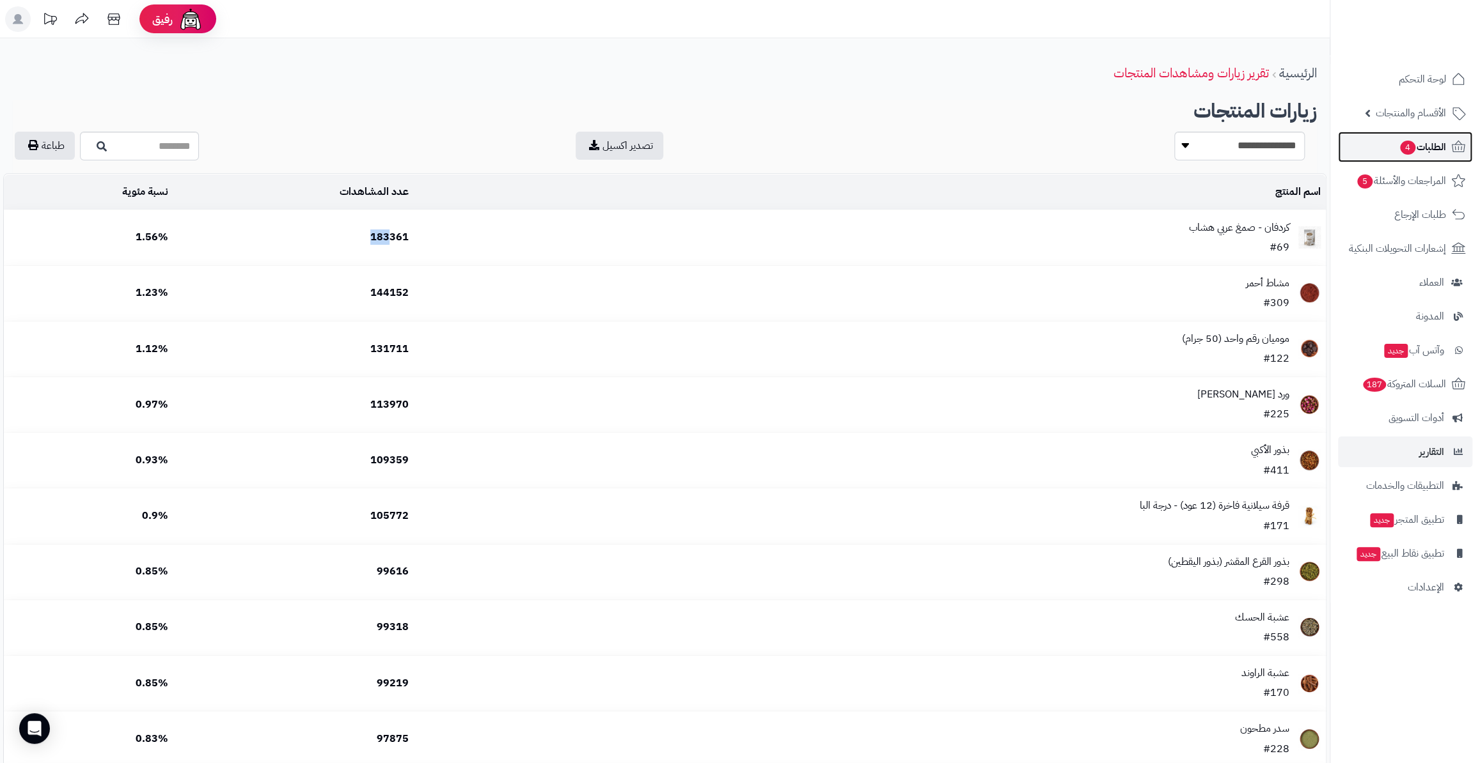
click at [1439, 144] on span "الطلبات 4" at bounding box center [1421, 147] width 47 height 18
